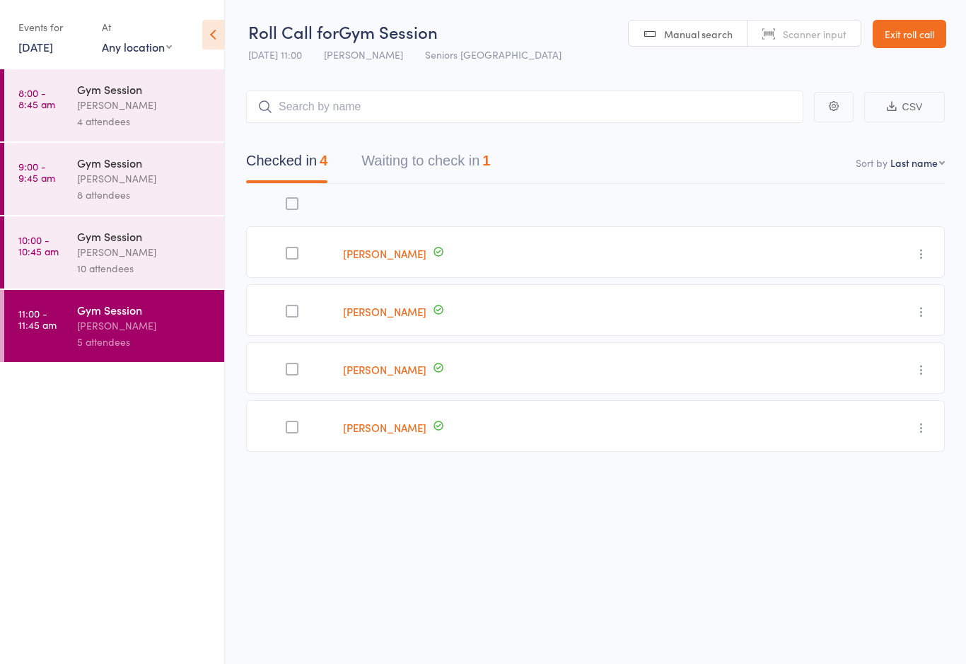
click at [52, 48] on link "[DATE]" at bounding box center [35, 47] width 35 height 16
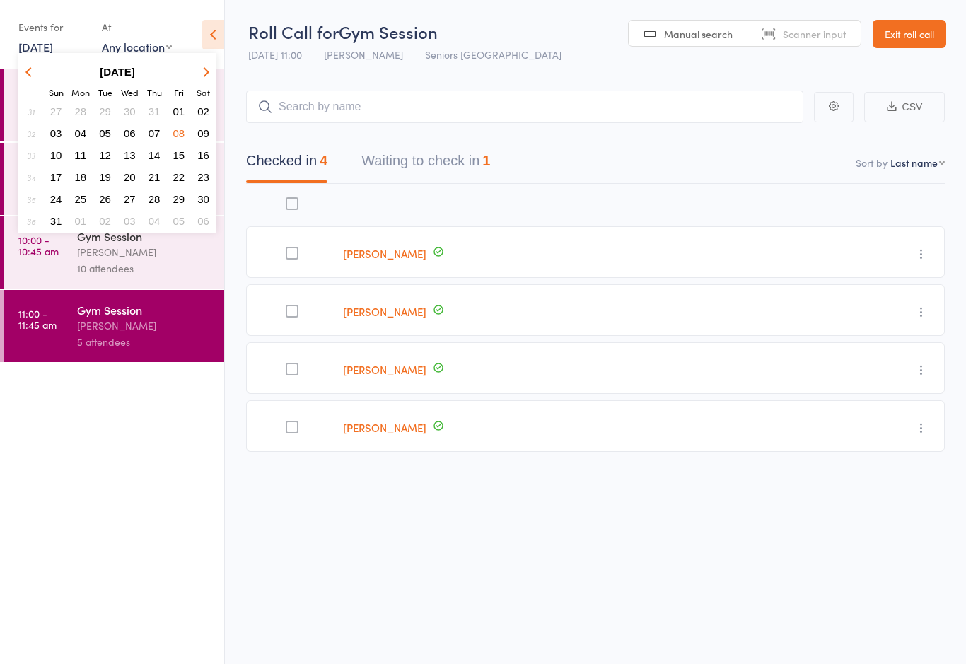
click at [84, 155] on span "11" at bounding box center [81, 155] width 12 height 12
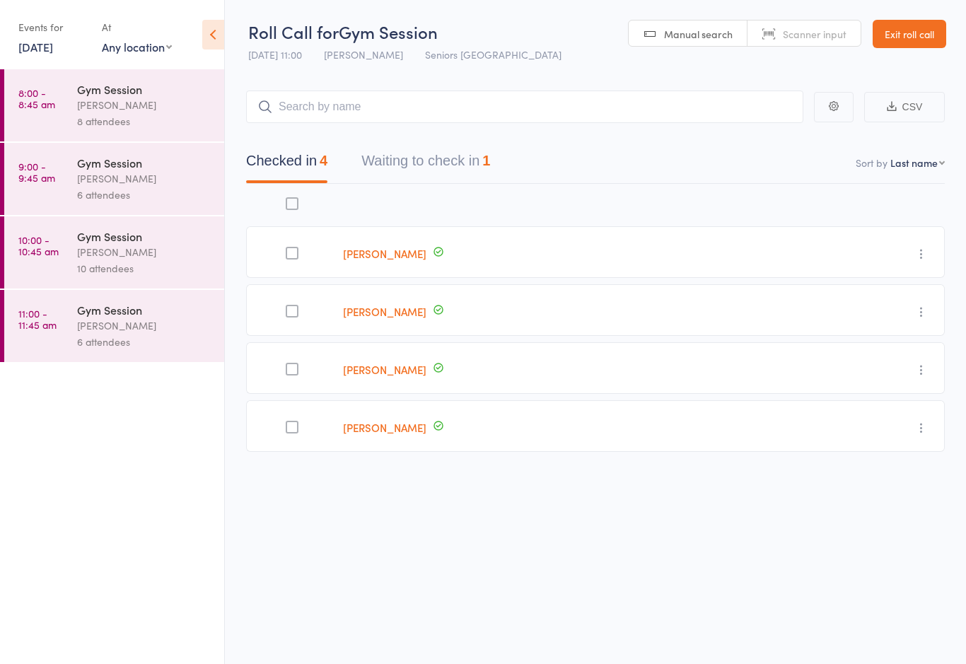
click at [137, 105] on div "[PERSON_NAME]" at bounding box center [144, 105] width 135 height 16
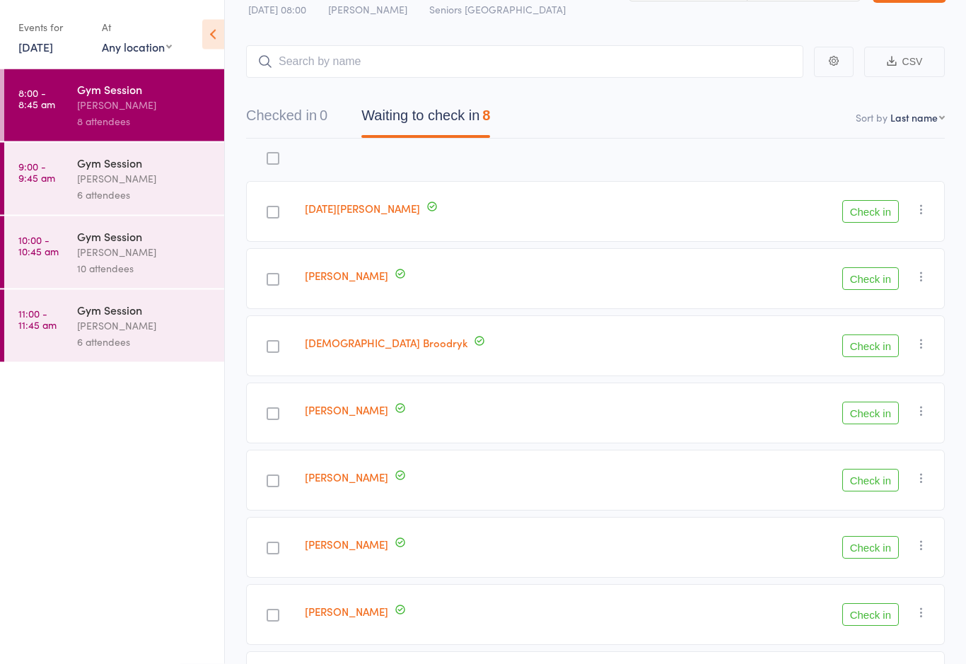
scroll to position [45, 0]
click at [866, 342] on button "Check in" at bounding box center [871, 346] width 57 height 23
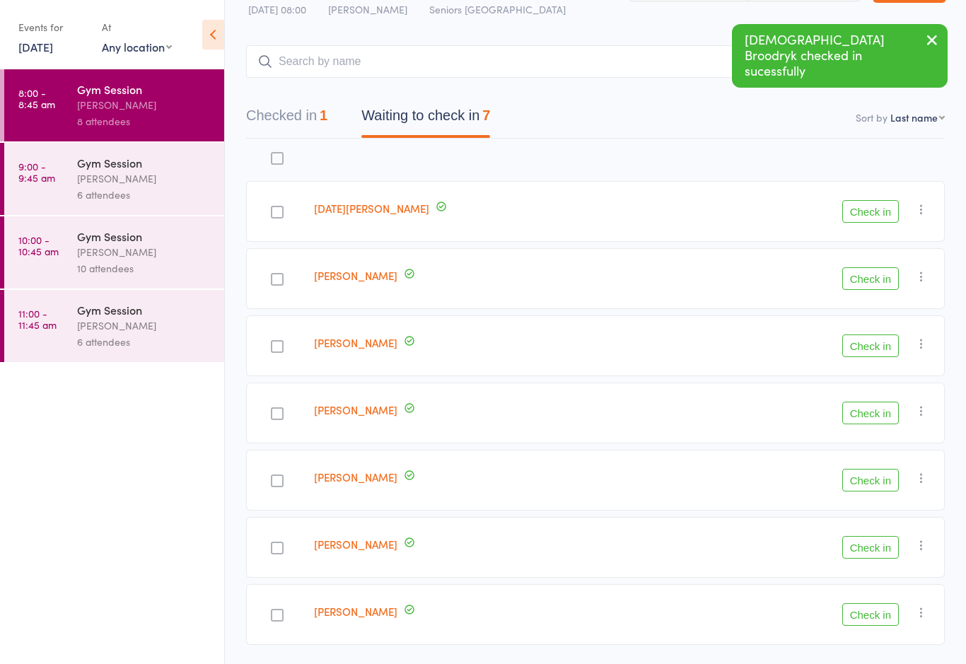
click at [877, 350] on button "Check in" at bounding box center [871, 346] width 57 height 23
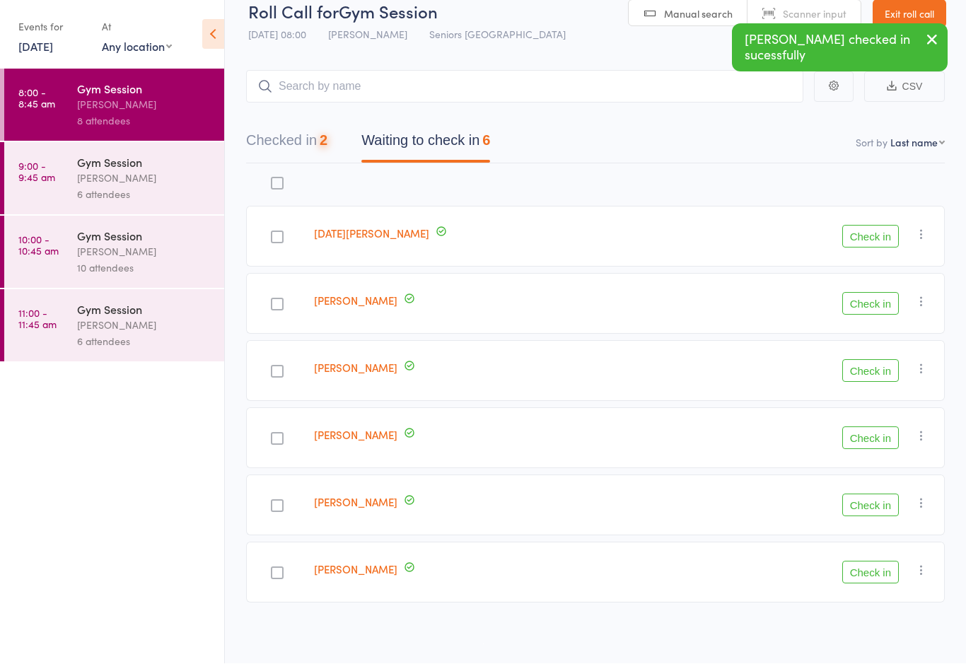
scroll to position [24, 0]
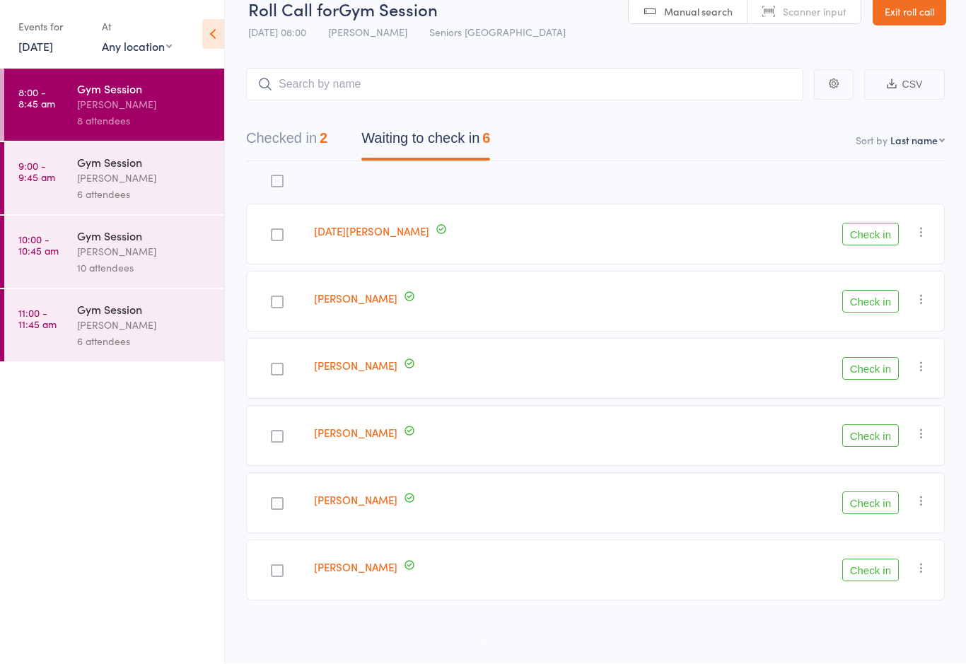
click at [348, 504] on link "[PERSON_NAME]" at bounding box center [355, 500] width 83 height 15
click at [878, 497] on button "Check in" at bounding box center [871, 503] width 57 height 23
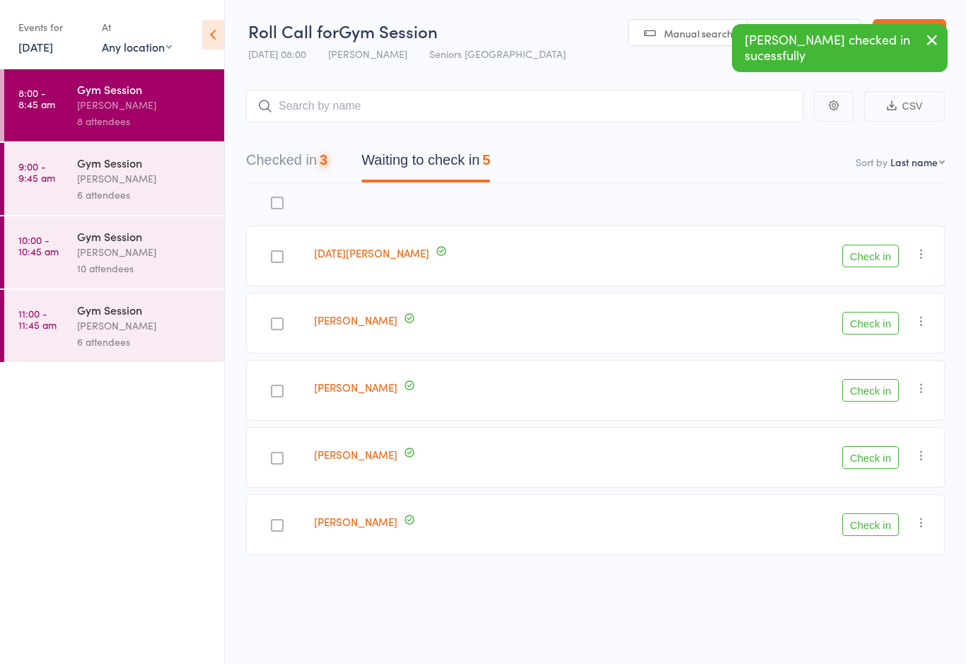
scroll to position [10, 0]
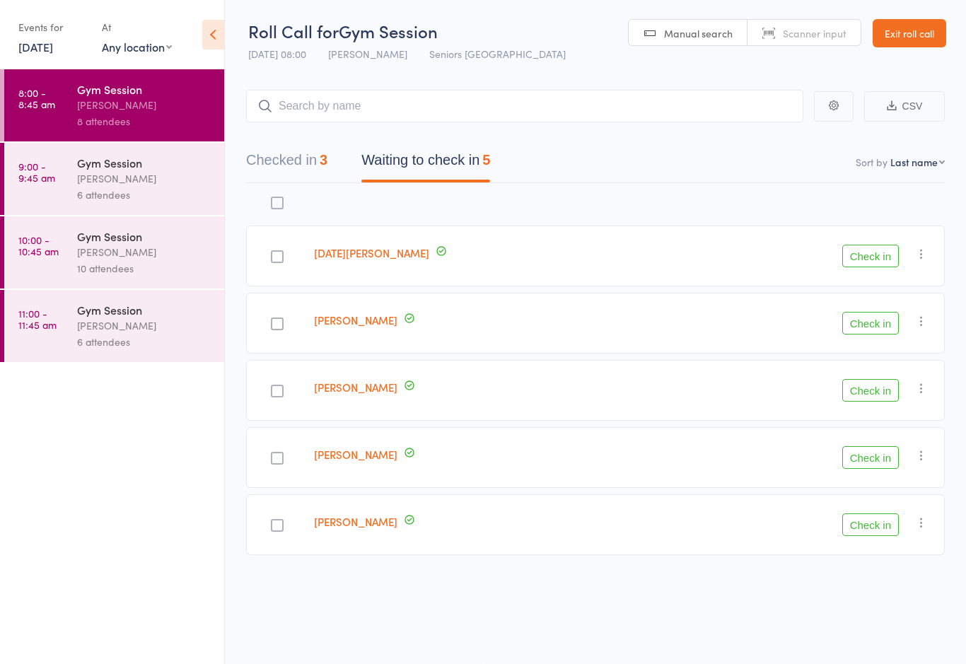
click at [874, 519] on button "Check in" at bounding box center [871, 525] width 57 height 23
click at [865, 235] on div "Check in Check in Send message Add Note Add Task Add Flag Remove [PERSON_NAME] …" at bounding box center [809, 256] width 272 height 61
click at [872, 258] on button "Check in" at bounding box center [871, 256] width 57 height 23
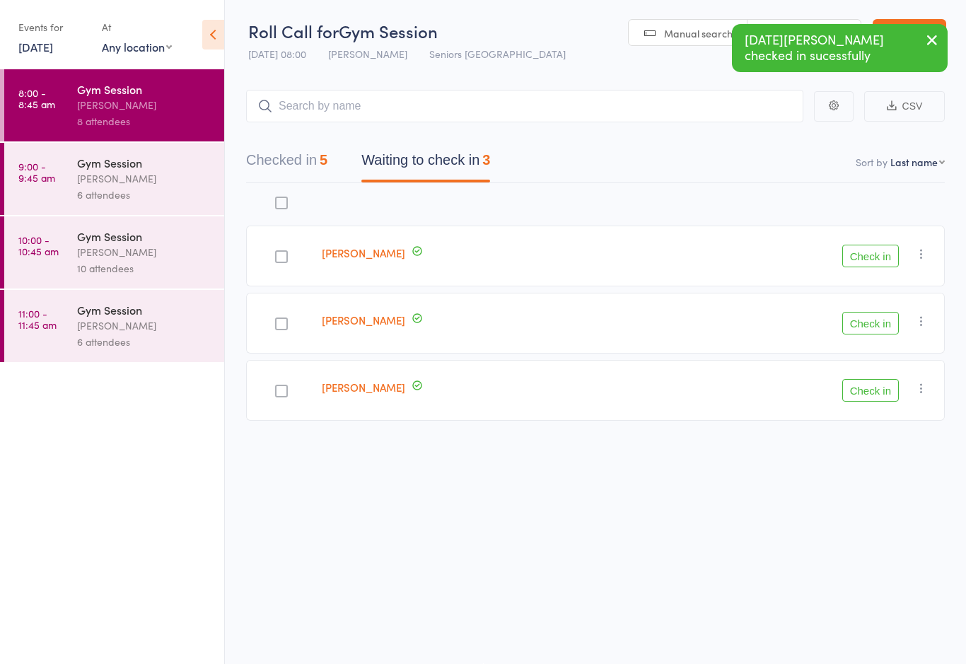
click at [874, 252] on button "Check in" at bounding box center [871, 256] width 57 height 23
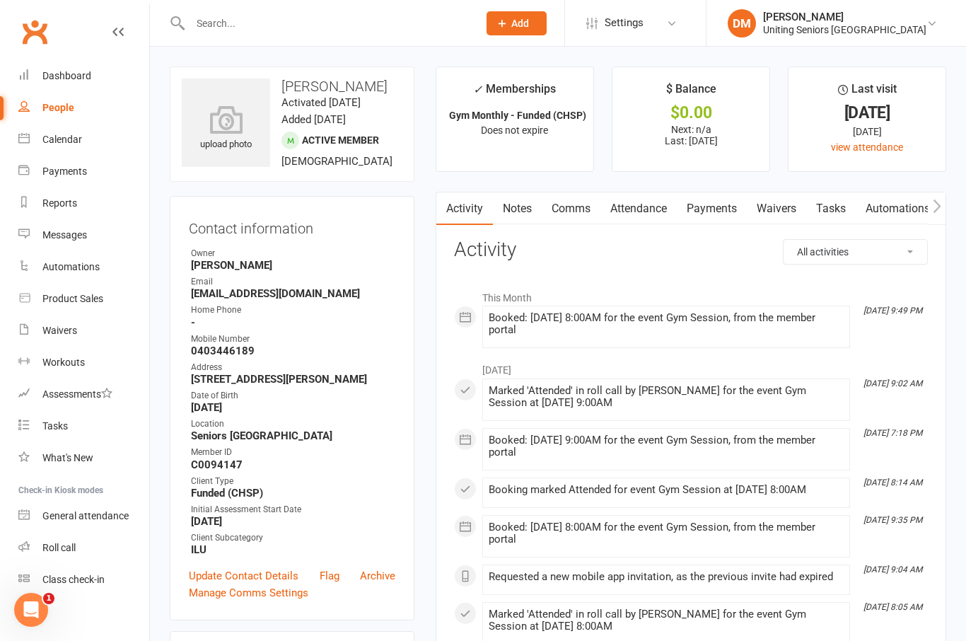
click at [459, 630] on div "July 2025 Jul 25, 9:02 AM Marked 'Attended' in roll call by Daniella Mascaro fo…" at bounding box center [691, 567] width 474 height 425
